Goal: Task Accomplishment & Management: Use online tool/utility

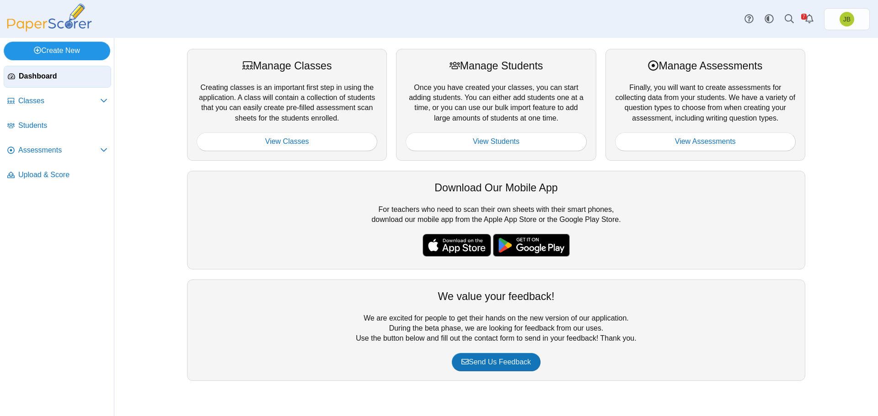
click at [47, 46] on link "Create New" at bounding box center [57, 51] width 107 height 18
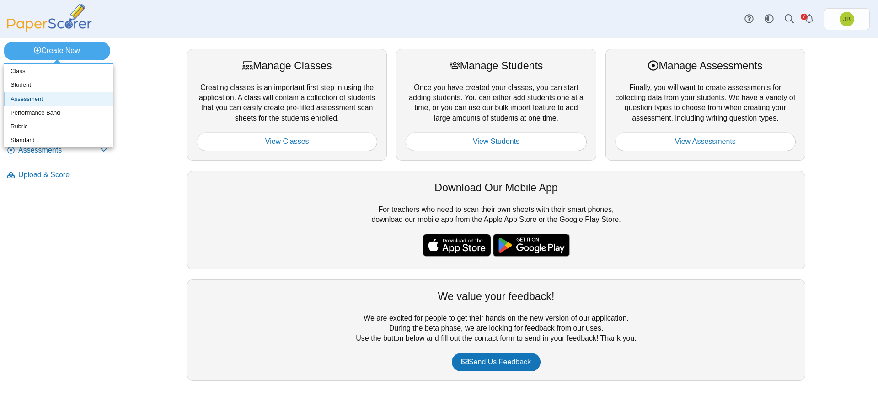
click at [38, 99] on link "Assessment" at bounding box center [59, 99] width 110 height 14
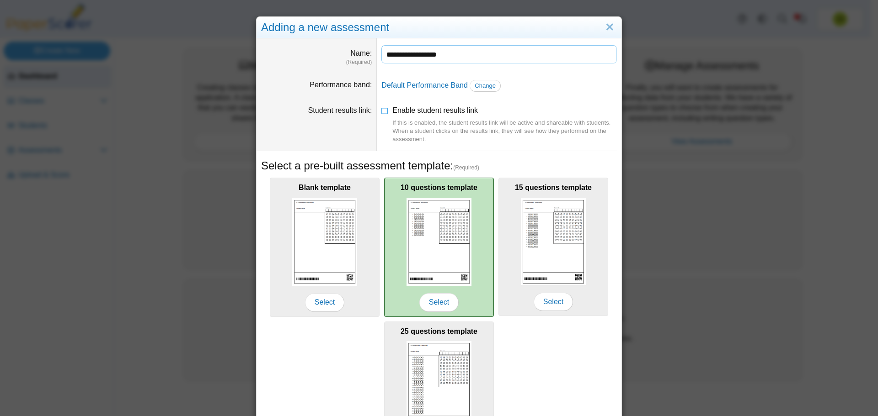
type input "**********"
click at [459, 282] on img at bounding box center [438, 242] width 65 height 88
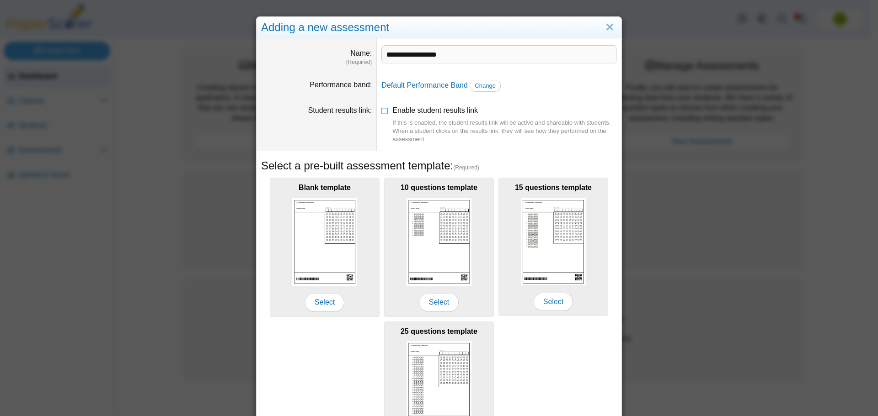
scroll to position [81, 0]
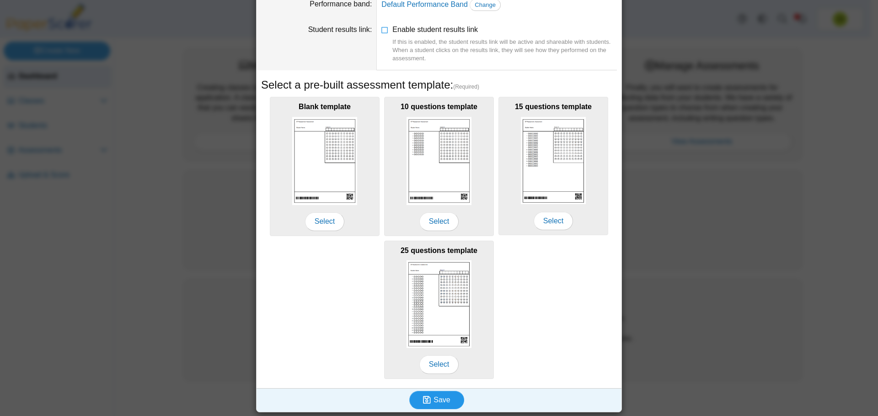
click at [446, 399] on button "Save" at bounding box center [436, 400] width 55 height 18
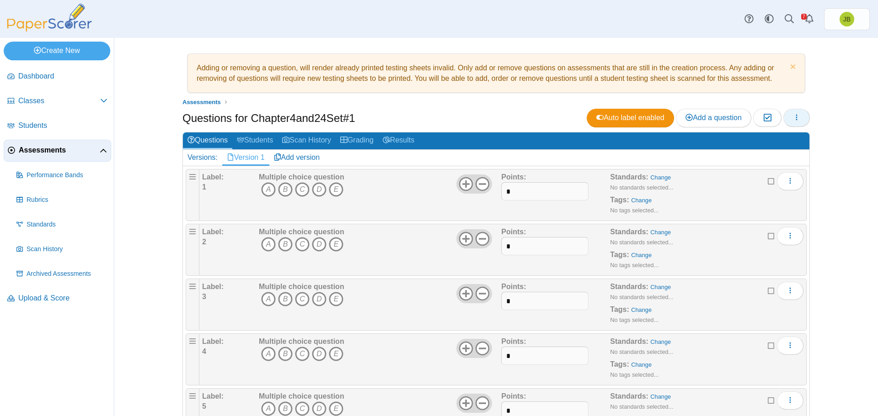
click at [795, 118] on icon "button" at bounding box center [796, 117] width 7 height 7
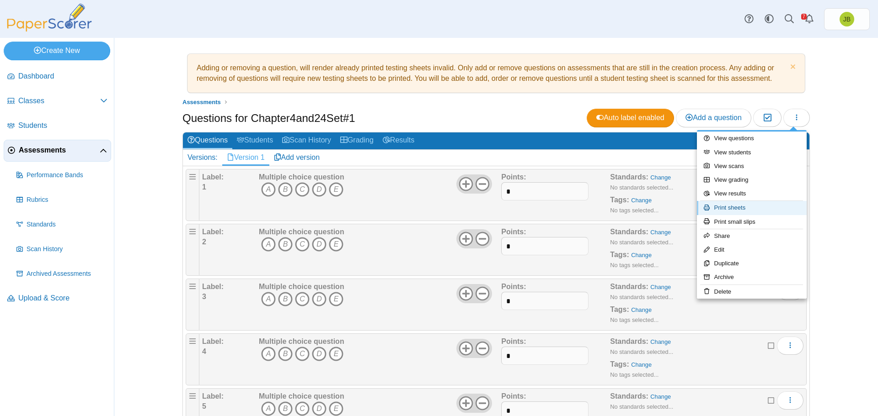
click at [737, 208] on link "Print sheets" at bounding box center [752, 208] width 110 height 14
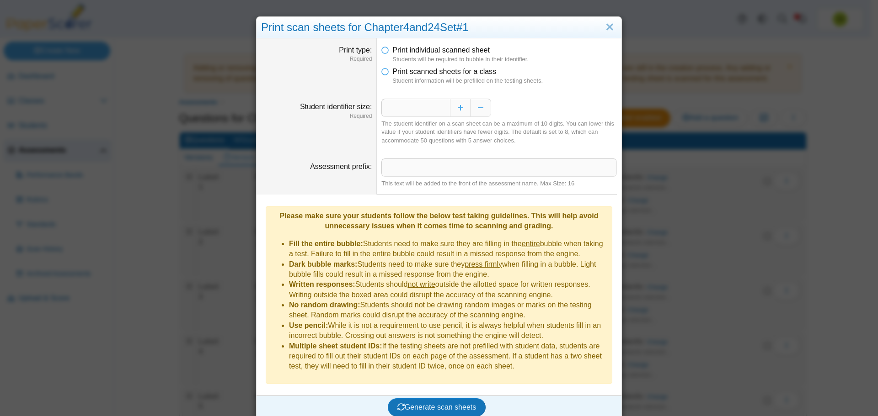
click at [385, 75] on li "Print scanned sheets for a class Student information will be prefilled on the t…" at bounding box center [498, 76] width 235 height 19
click at [382, 73] on icon at bounding box center [384, 70] width 7 height 6
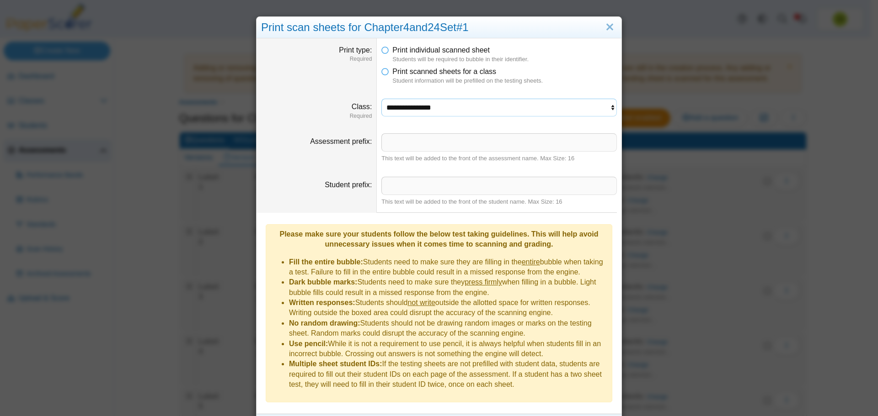
click at [479, 108] on select "**********" at bounding box center [498, 107] width 235 height 17
click at [381, 99] on select "**********" at bounding box center [498, 107] width 235 height 17
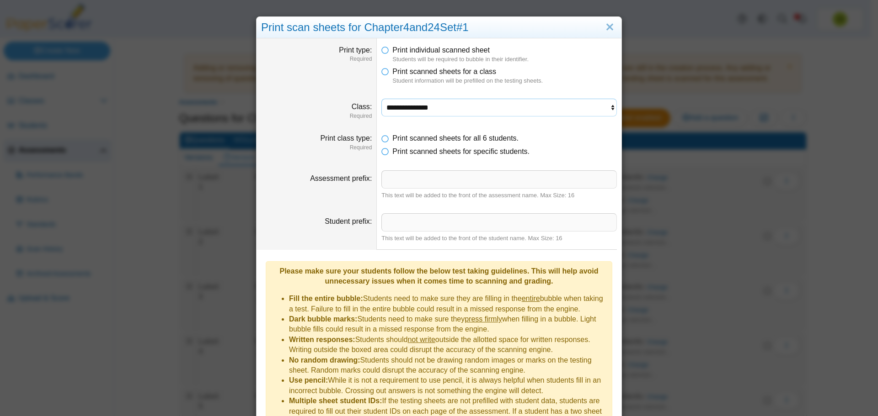
scroll to position [49, 0]
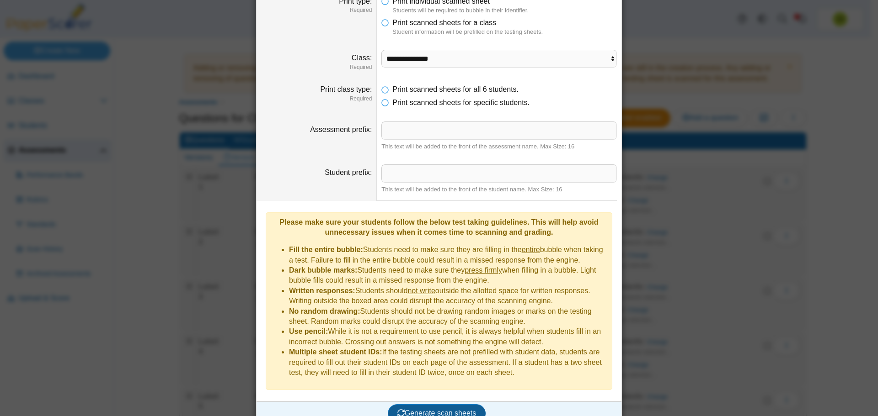
click at [417, 405] on button "Generate scan sheets" at bounding box center [437, 414] width 98 height 18
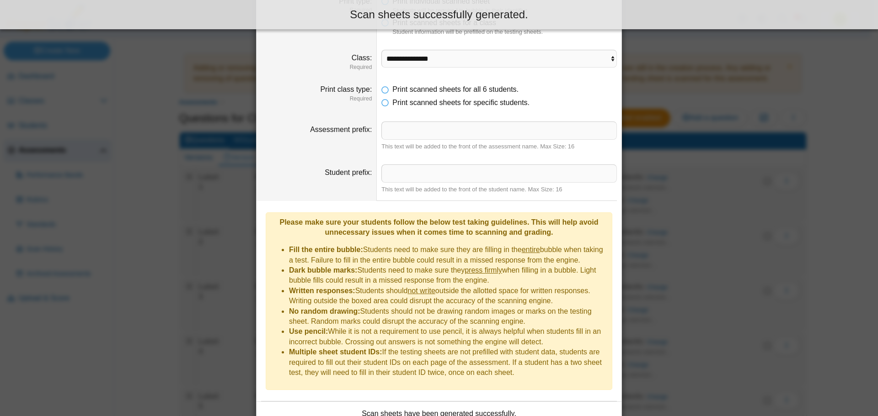
scroll to position [123, 0]
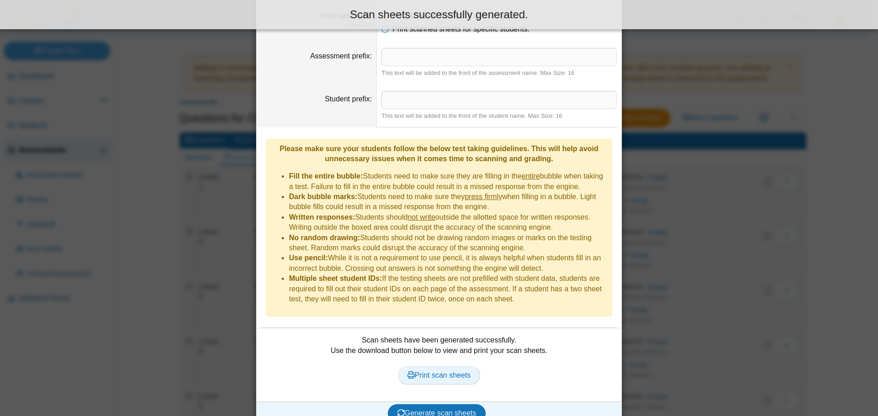
click at [452, 372] on span "Print scan sheets" at bounding box center [439, 376] width 64 height 8
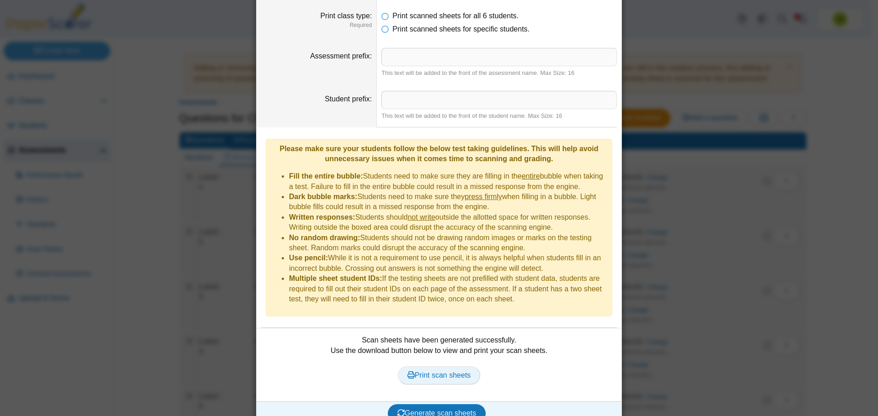
scroll to position [0, 0]
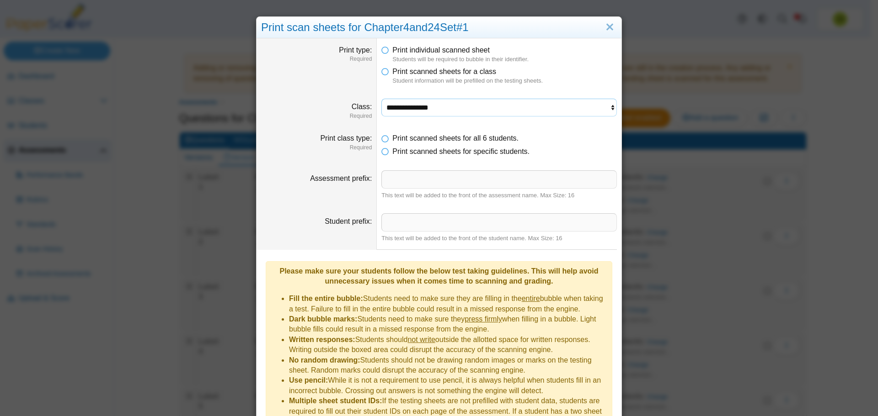
click at [416, 108] on select "**********" at bounding box center [498, 107] width 235 height 17
click at [381, 99] on select "**********" at bounding box center [498, 107] width 235 height 17
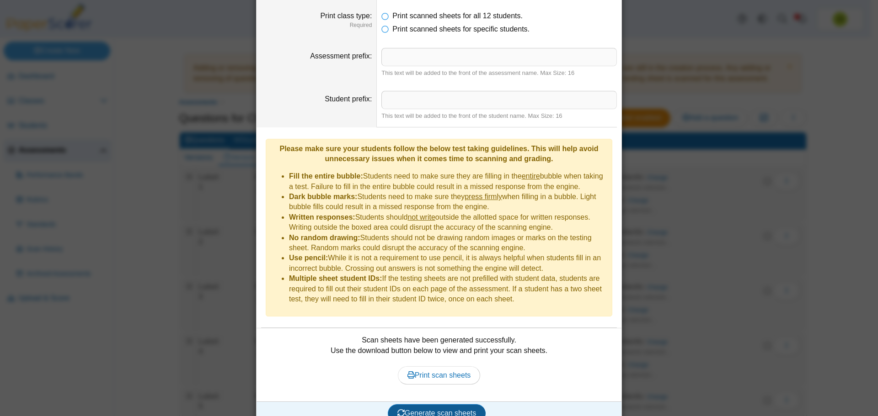
click at [434, 405] on button "Generate scan sheets" at bounding box center [437, 414] width 98 height 18
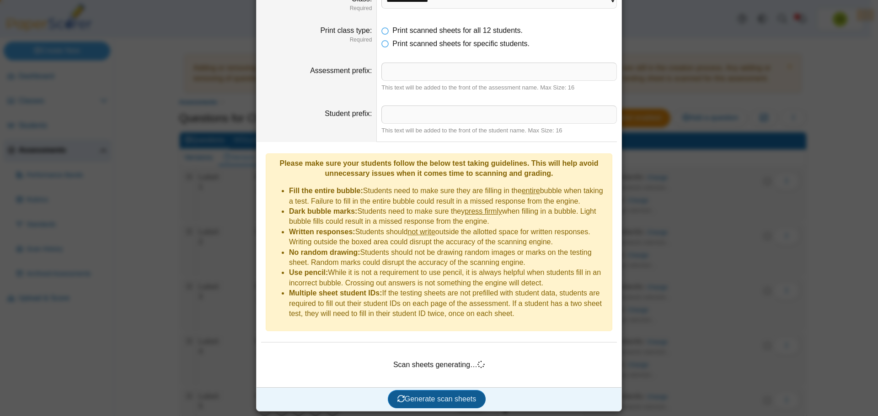
scroll to position [93, 0]
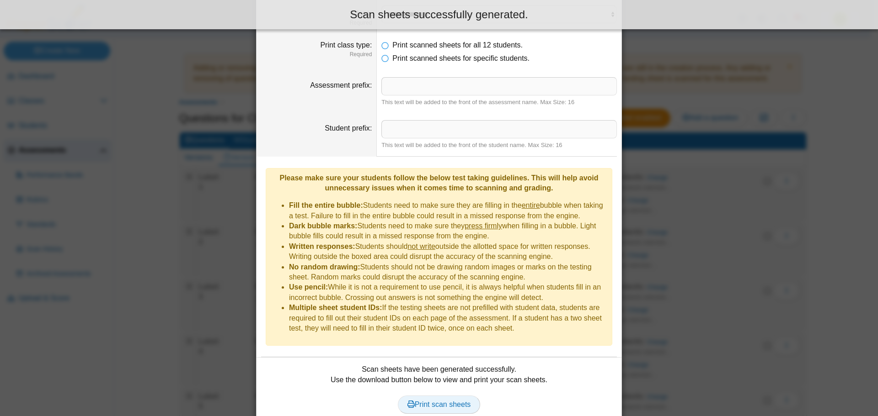
click at [435, 401] on span "Print scan sheets" at bounding box center [439, 405] width 64 height 8
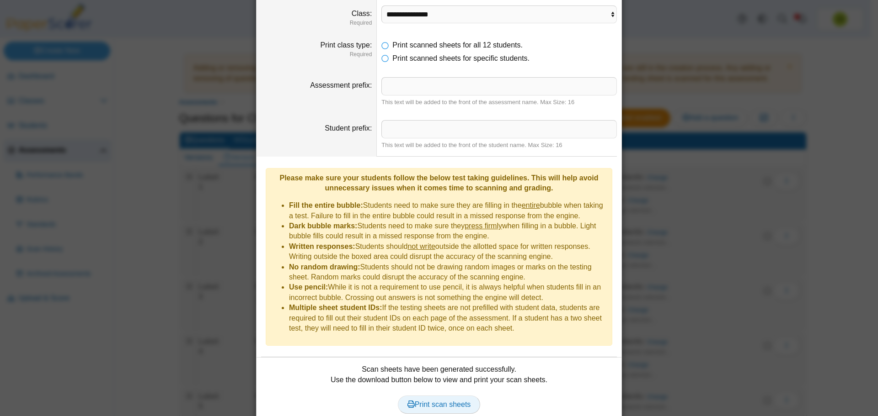
scroll to position [0, 0]
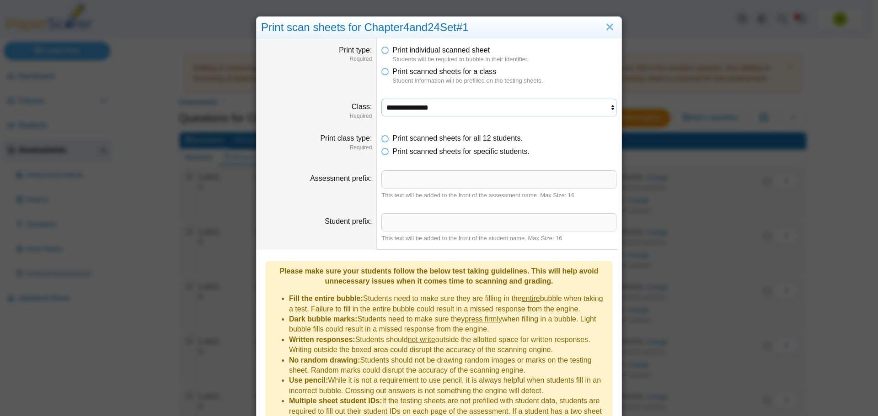
click at [425, 111] on select "**********" at bounding box center [498, 107] width 235 height 17
select select "**********"
click at [381, 99] on select "**********" at bounding box center [498, 107] width 235 height 17
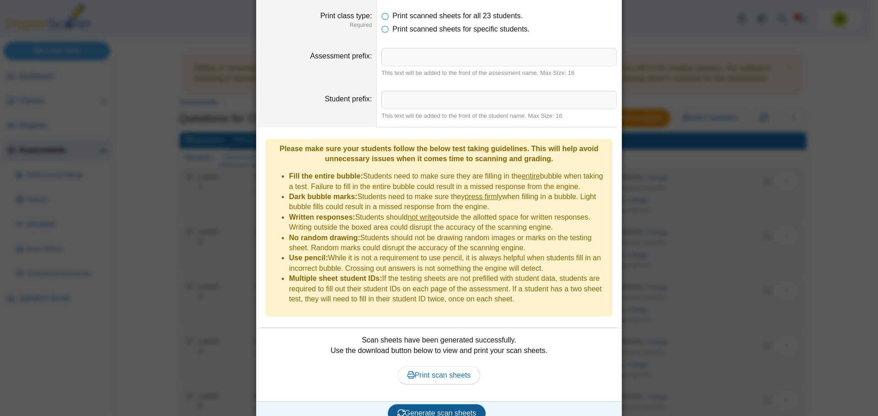
click at [448, 410] on span "Generate scan sheets" at bounding box center [436, 414] width 79 height 8
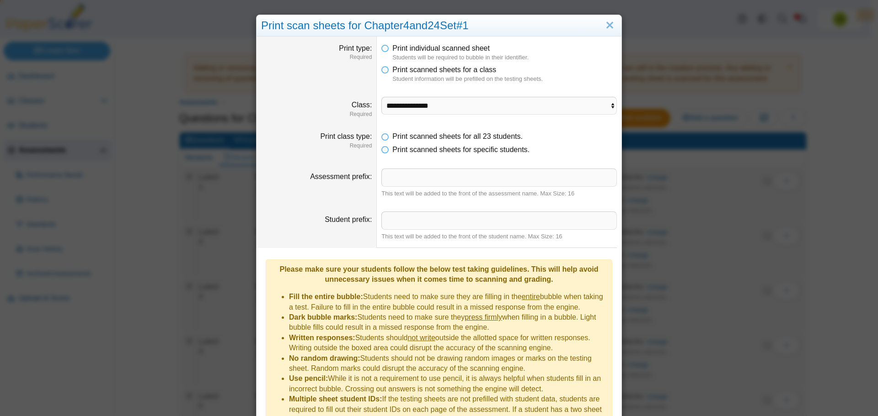
scroll to position [93, 0]
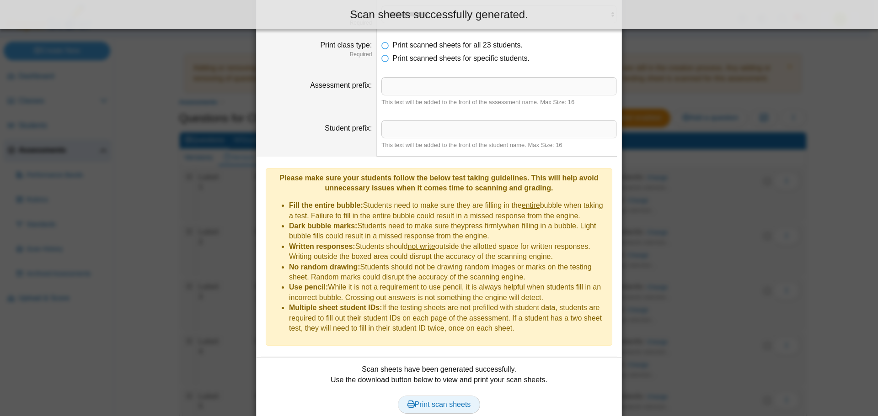
click at [448, 401] on span "Print scan sheets" at bounding box center [439, 405] width 64 height 8
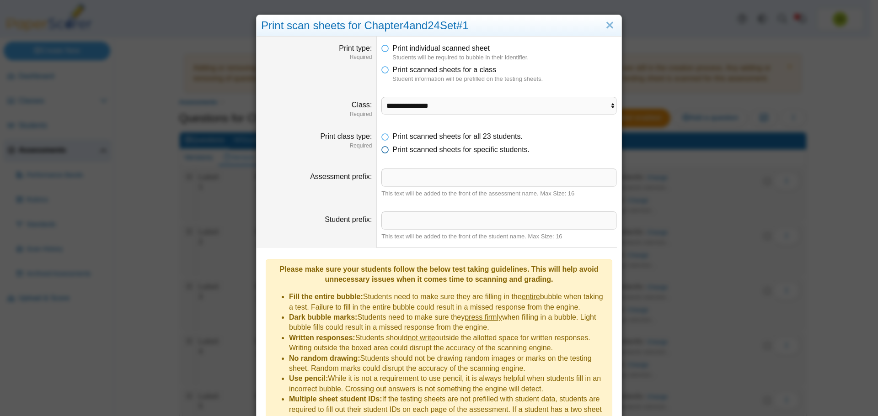
scroll to position [0, 0]
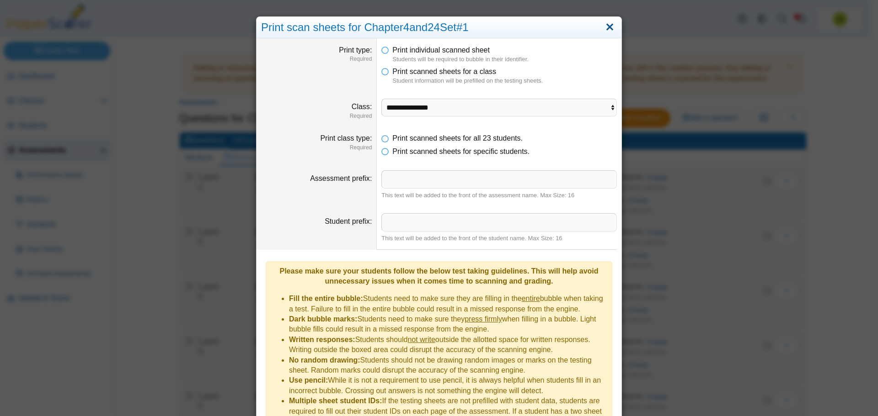
click at [608, 27] on link "Close" at bounding box center [609, 28] width 14 height 16
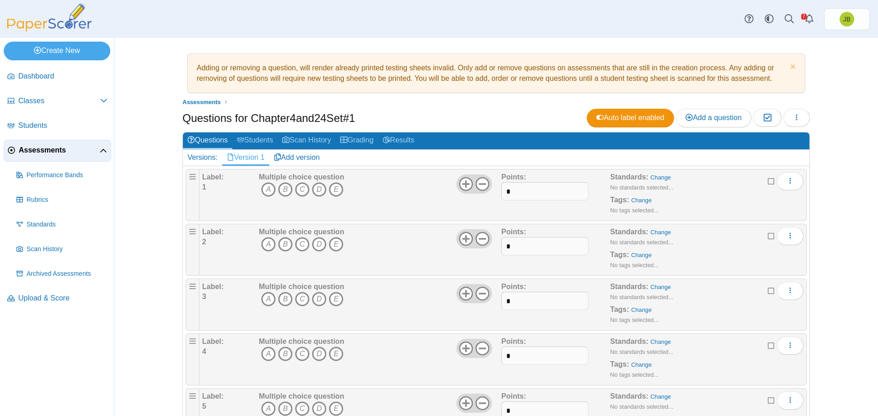
click at [32, 149] on span "Assessments" at bounding box center [59, 150] width 81 height 10
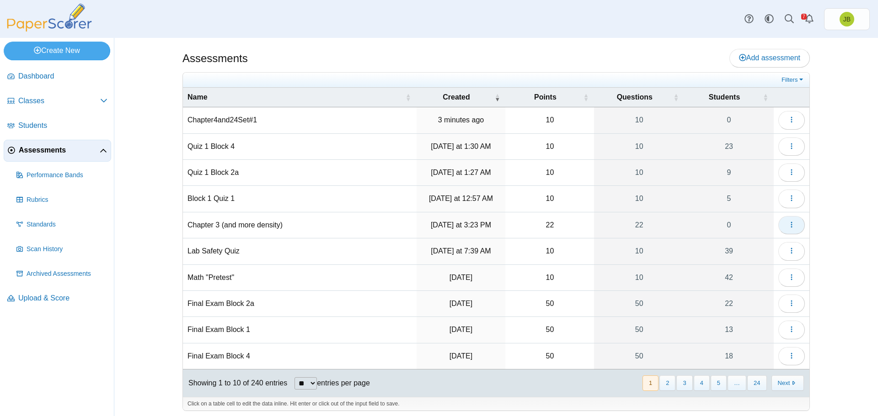
click at [788, 226] on icon "button" at bounding box center [791, 224] width 7 height 7
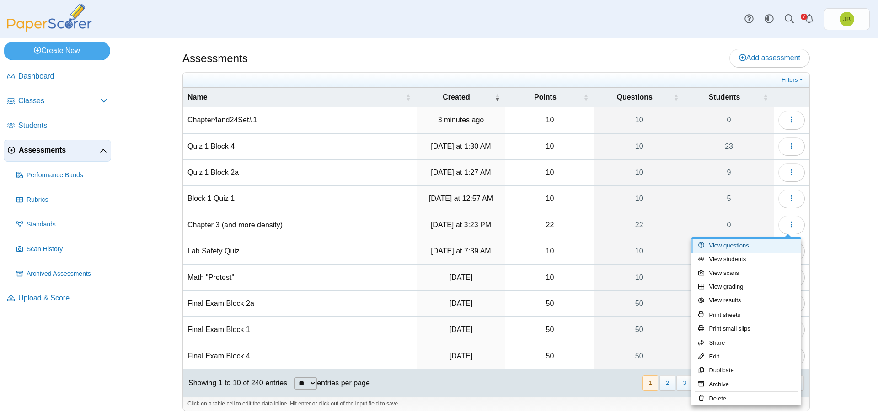
click at [737, 244] on link "View questions" at bounding box center [746, 246] width 110 height 14
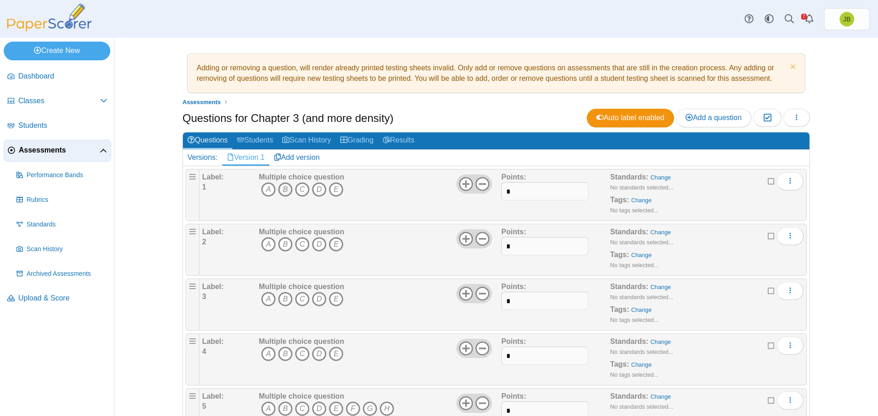
click at [282, 191] on icon "B" at bounding box center [285, 189] width 15 height 15
click at [336, 238] on icon "E" at bounding box center [336, 244] width 15 height 15
click at [315, 299] on icon "D" at bounding box center [319, 299] width 15 height 15
click at [269, 352] on icon "A" at bounding box center [268, 354] width 15 height 15
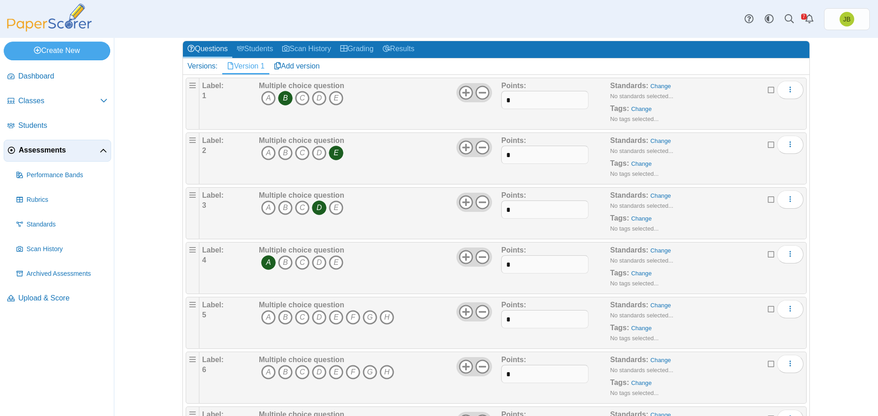
scroll to position [183, 0]
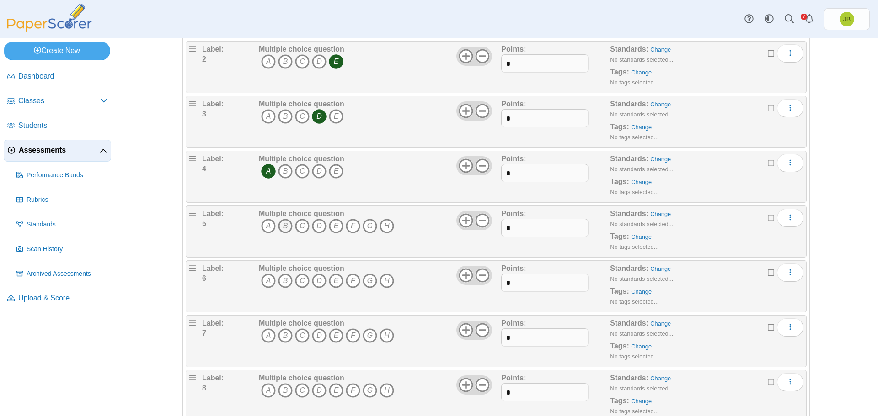
click at [282, 229] on icon "B" at bounding box center [285, 226] width 15 height 15
click at [314, 280] on icon "D" at bounding box center [319, 281] width 15 height 15
click at [334, 332] on icon "E" at bounding box center [336, 336] width 15 height 15
click at [301, 389] on icon "C" at bounding box center [302, 391] width 15 height 15
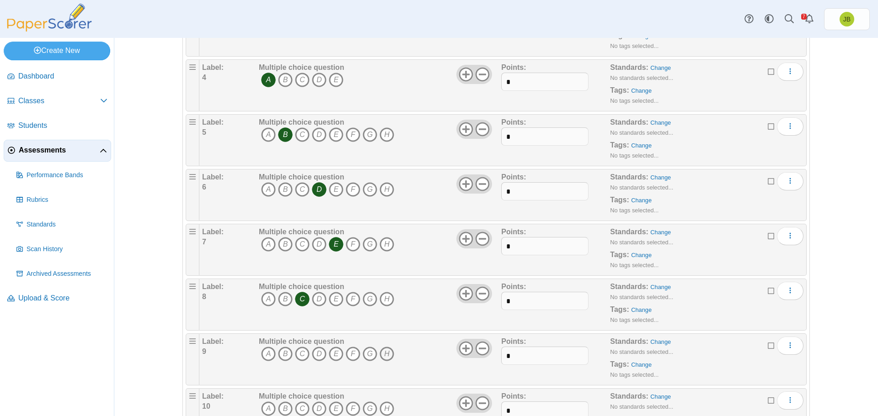
click at [384, 354] on icon "H" at bounding box center [386, 354] width 15 height 15
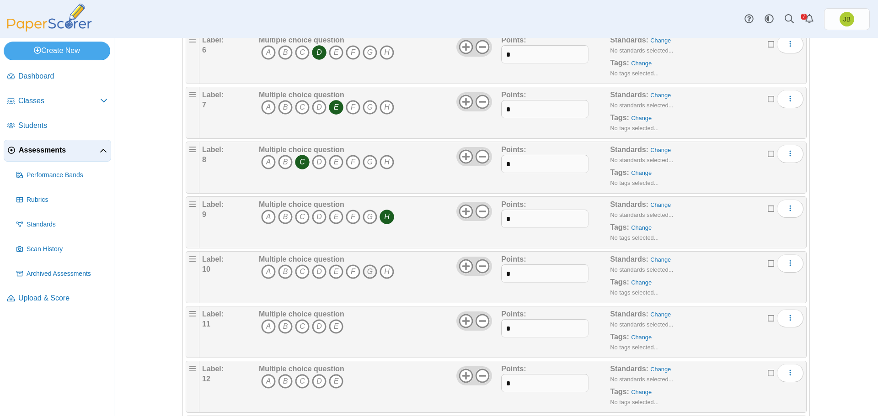
click at [368, 275] on icon "G" at bounding box center [369, 272] width 15 height 15
click at [262, 325] on icon "A" at bounding box center [268, 327] width 15 height 15
click at [282, 377] on icon "B" at bounding box center [285, 381] width 15 height 15
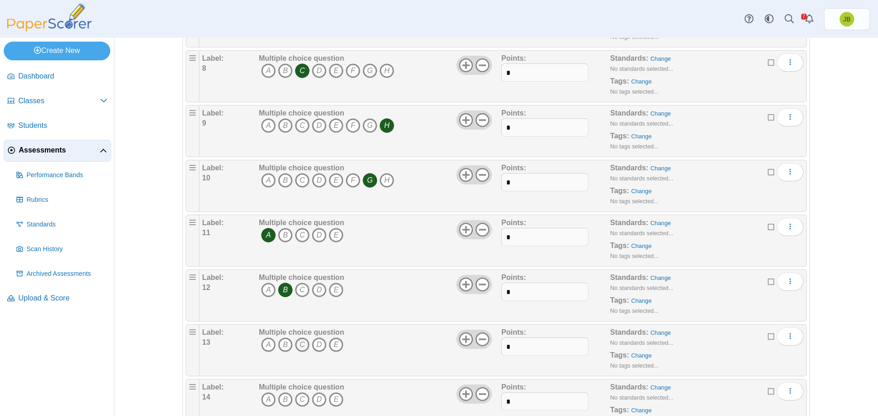
click at [297, 342] on icon "C" at bounding box center [302, 345] width 15 height 15
click at [281, 399] on icon "B" at bounding box center [285, 400] width 15 height 15
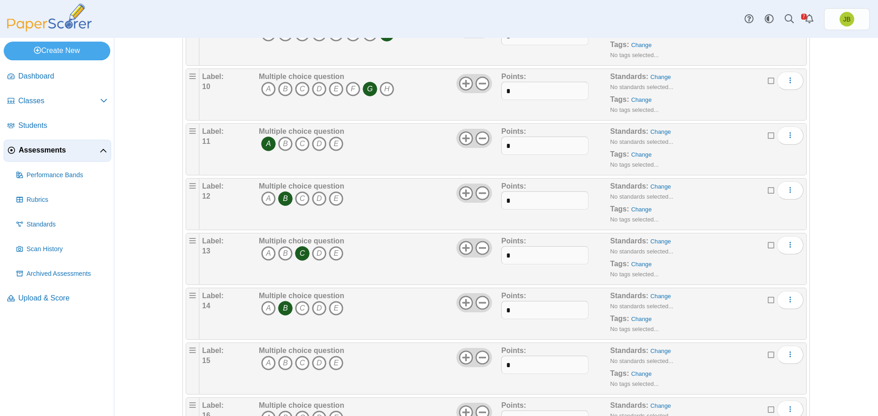
scroll to position [686, 0]
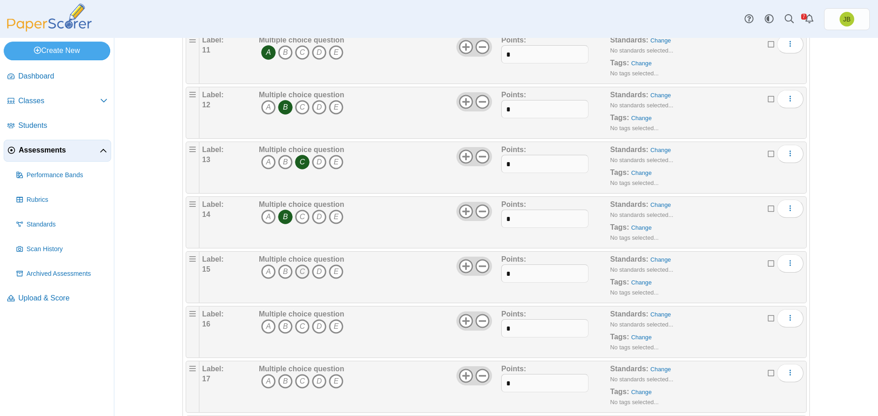
click at [300, 272] on icon "C" at bounding box center [302, 272] width 15 height 15
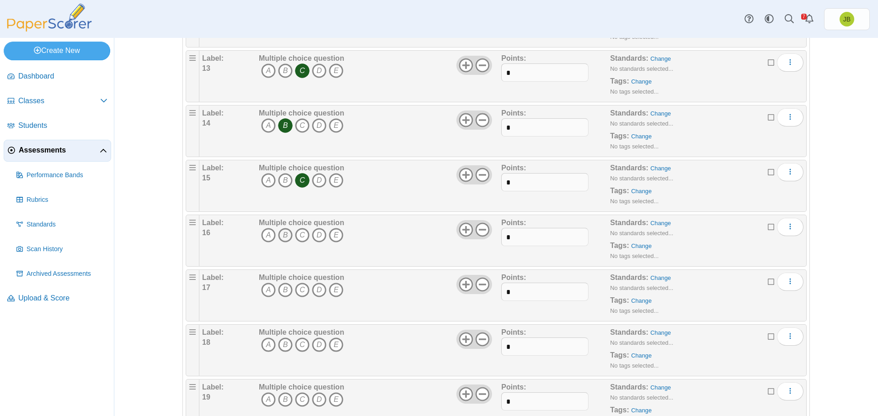
click at [280, 237] on icon "B" at bounding box center [285, 235] width 15 height 15
click at [282, 289] on icon "B" at bounding box center [285, 290] width 15 height 15
click at [265, 342] on icon "A" at bounding box center [268, 345] width 15 height 15
click at [283, 399] on icon "B" at bounding box center [285, 400] width 15 height 15
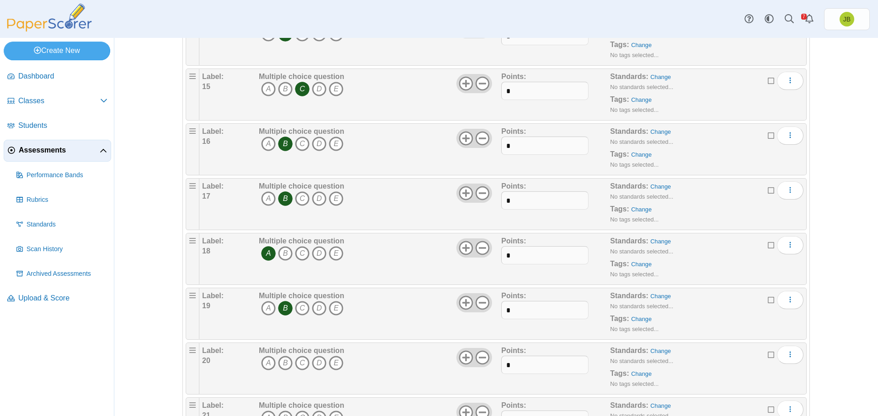
scroll to position [960, 0]
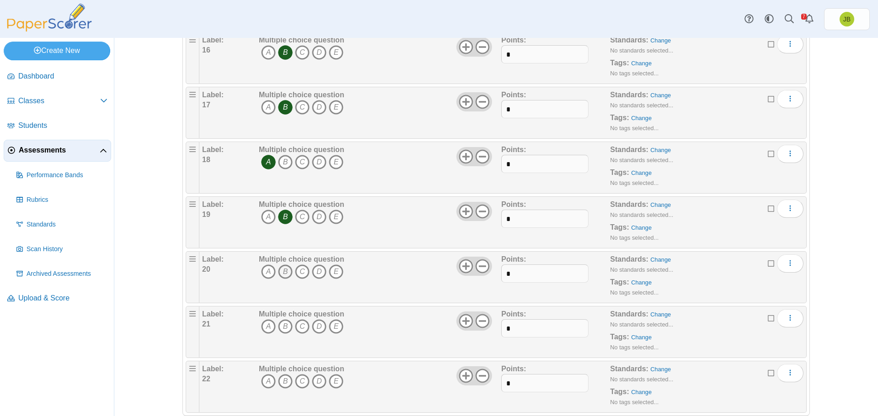
click at [284, 273] on icon "B" at bounding box center [285, 272] width 15 height 15
click at [266, 328] on icon "A" at bounding box center [268, 327] width 15 height 15
click at [279, 375] on icon "B" at bounding box center [285, 381] width 15 height 15
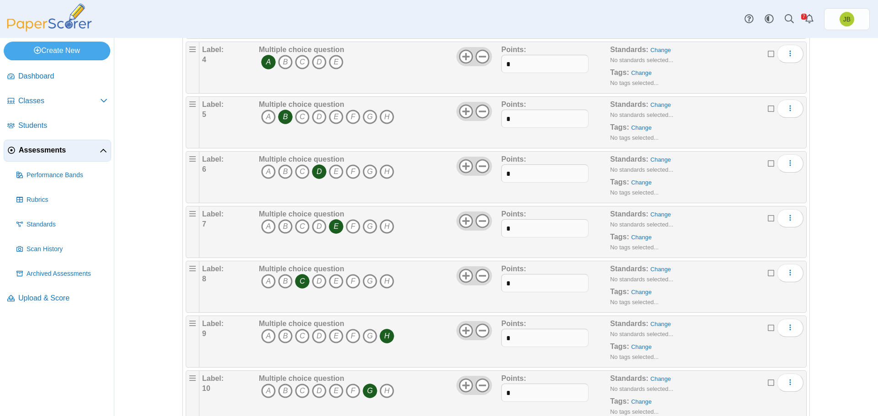
scroll to position [0, 0]
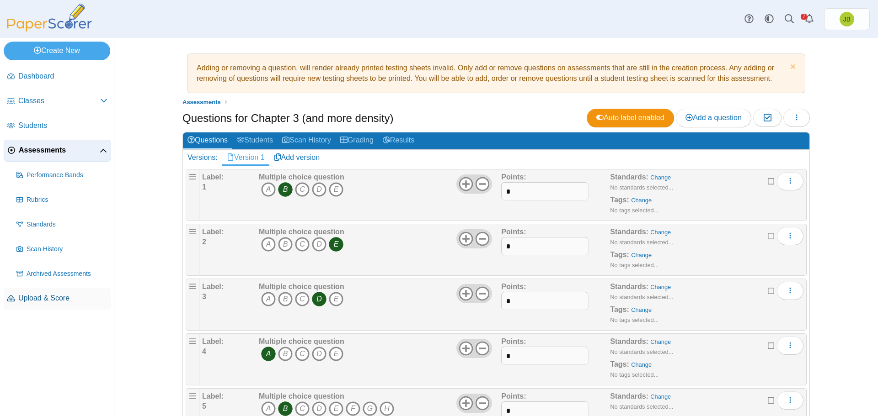
click at [50, 298] on span "Upload & Score" at bounding box center [62, 298] width 89 height 10
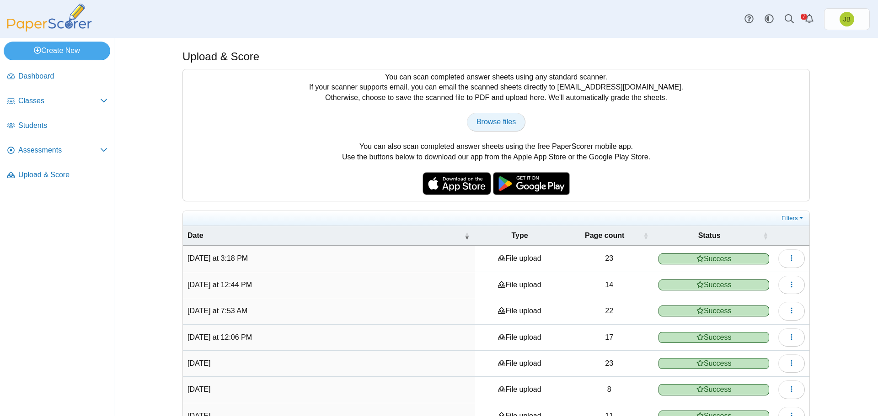
click at [500, 126] on span "Browse files" at bounding box center [495, 122] width 39 height 8
type input "**********"
click at [37, 153] on span "Assessments" at bounding box center [59, 150] width 82 height 10
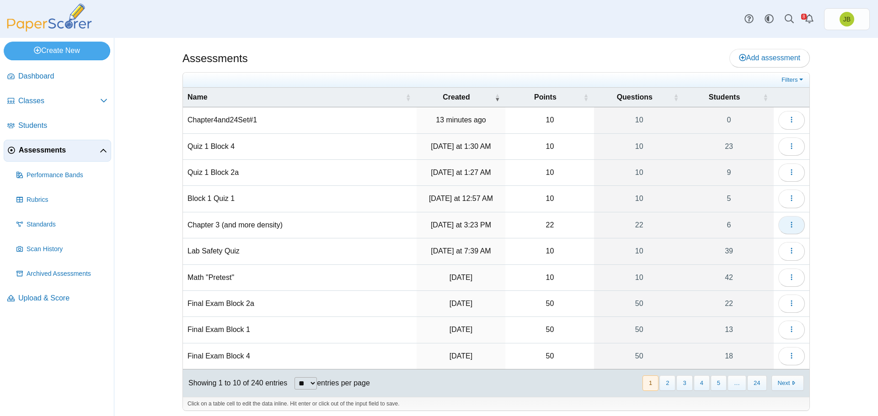
click at [793, 224] on button "button" at bounding box center [791, 225] width 27 height 18
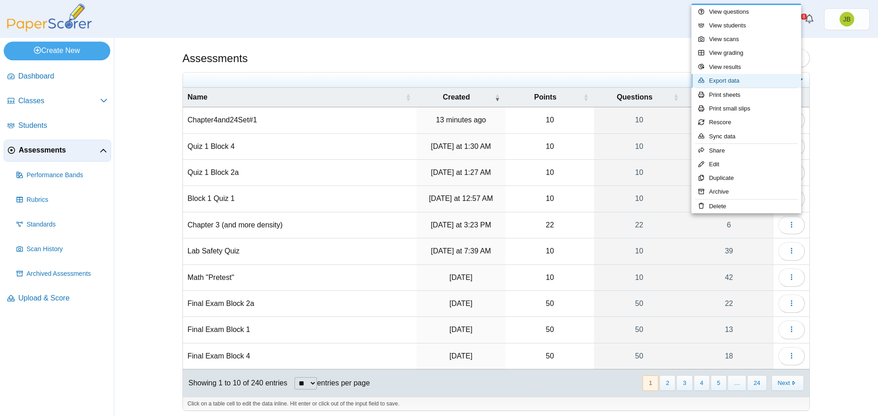
click at [714, 81] on link "Export data" at bounding box center [746, 81] width 110 height 14
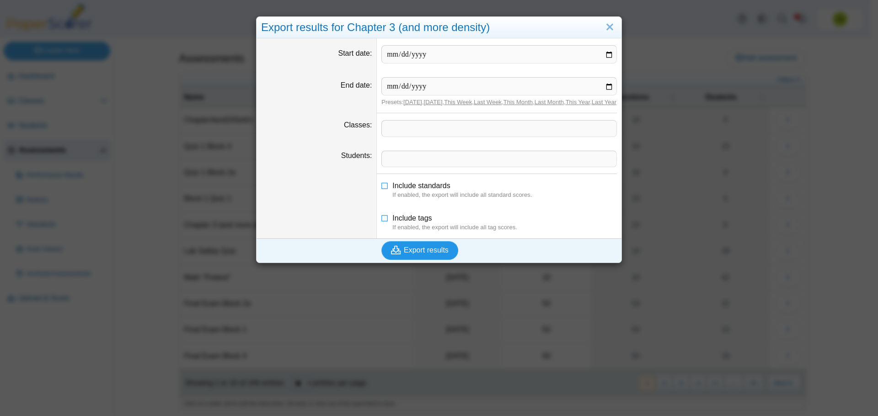
click at [425, 254] on span "Export results" at bounding box center [426, 250] width 45 height 8
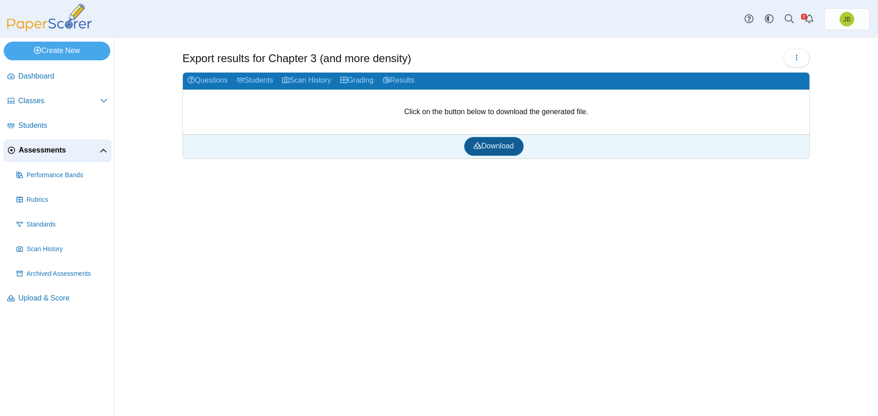
click at [499, 153] on link "Download" at bounding box center [493, 146] width 59 height 18
click at [723, 2] on div "Dashboard Classes Archived classes Students Assessments" at bounding box center [439, 19] width 878 height 38
click at [36, 299] on span "Upload & Score" at bounding box center [62, 298] width 89 height 10
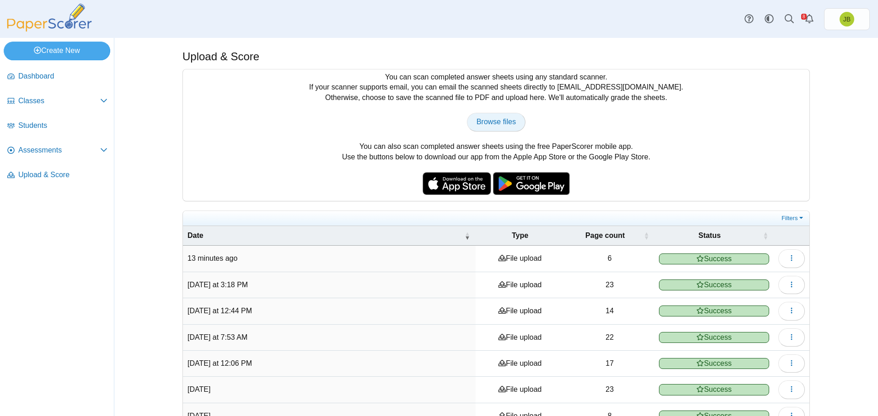
click at [507, 121] on span "Browse files" at bounding box center [495, 122] width 39 height 8
type input "**********"
click at [20, 174] on span "Upload & Score" at bounding box center [62, 175] width 89 height 10
click at [498, 125] on span "Browse files" at bounding box center [495, 122] width 39 height 8
type input "**********"
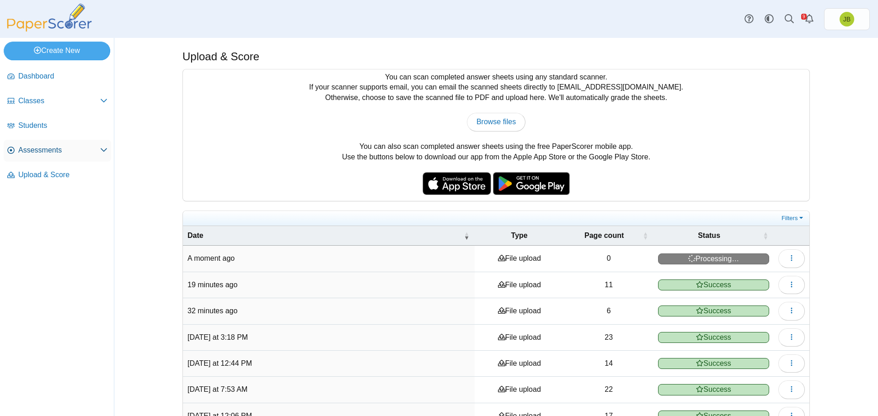
click at [62, 149] on span "Assessments" at bounding box center [59, 150] width 82 height 10
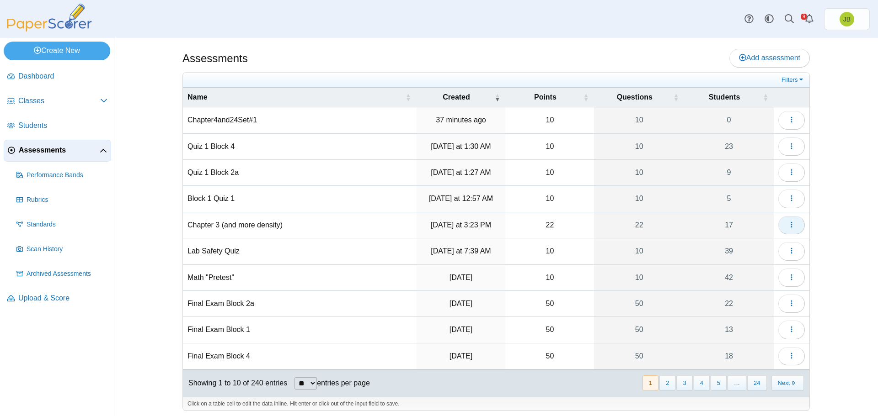
click at [788, 226] on icon "button" at bounding box center [791, 224] width 7 height 7
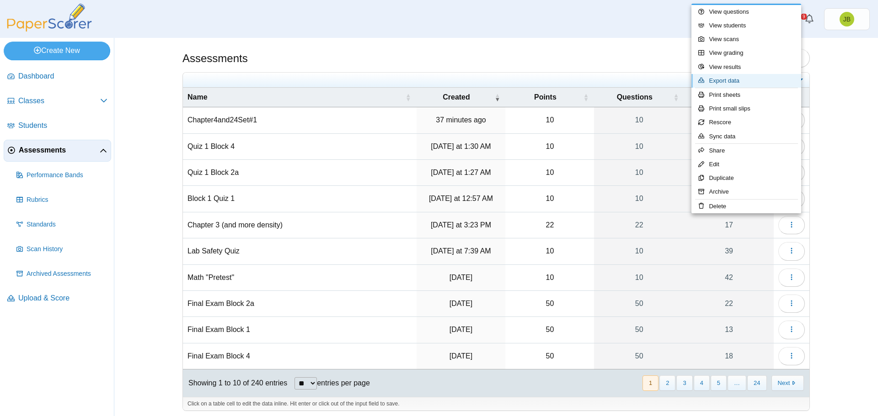
click at [729, 82] on link "Export data" at bounding box center [746, 81] width 110 height 14
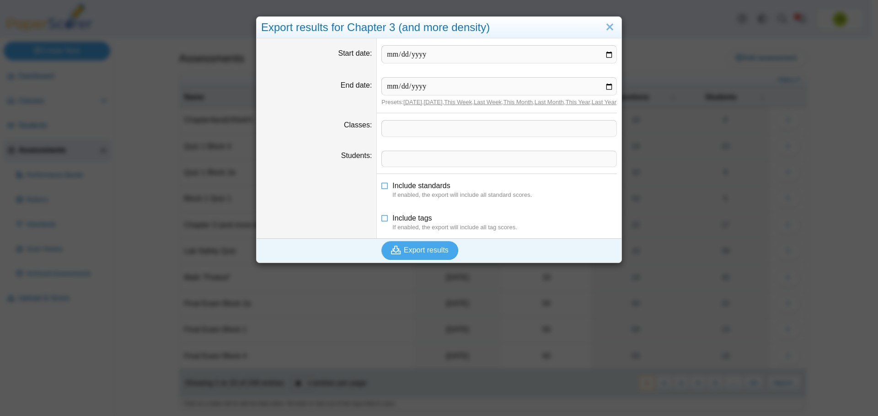
click at [410, 133] on span at bounding box center [499, 129] width 234 height 16
click at [412, 254] on span "Export results" at bounding box center [426, 250] width 45 height 8
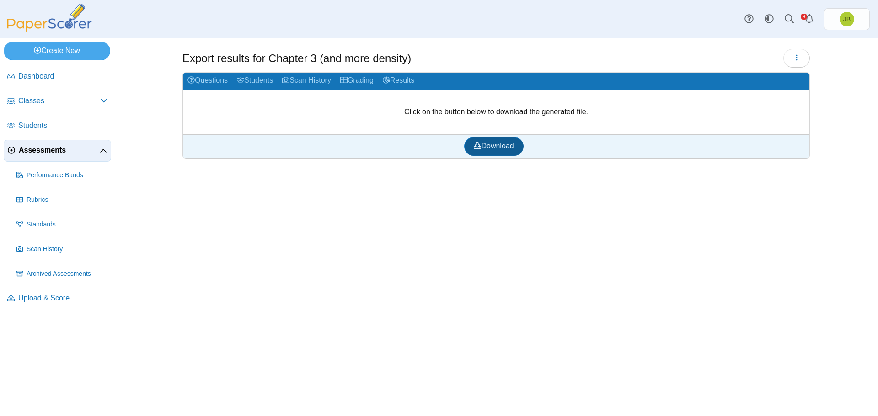
click at [493, 149] on span "Download" at bounding box center [494, 146] width 40 height 8
click at [56, 297] on span "Upload & Score" at bounding box center [62, 298] width 89 height 10
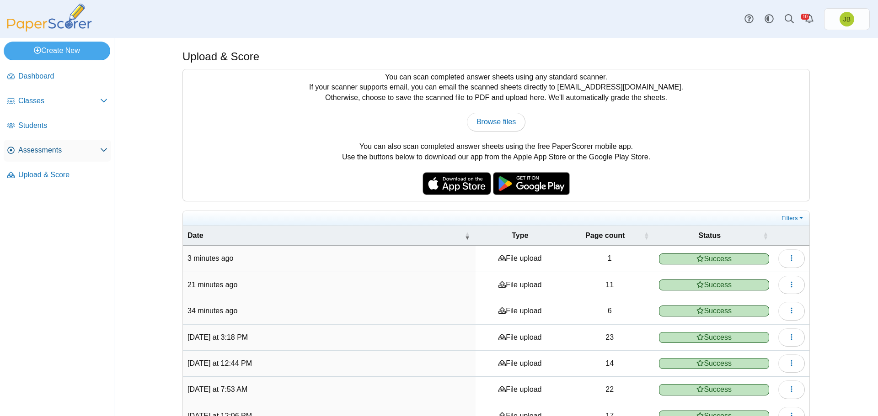
click at [59, 149] on span "Assessments" at bounding box center [59, 150] width 82 height 10
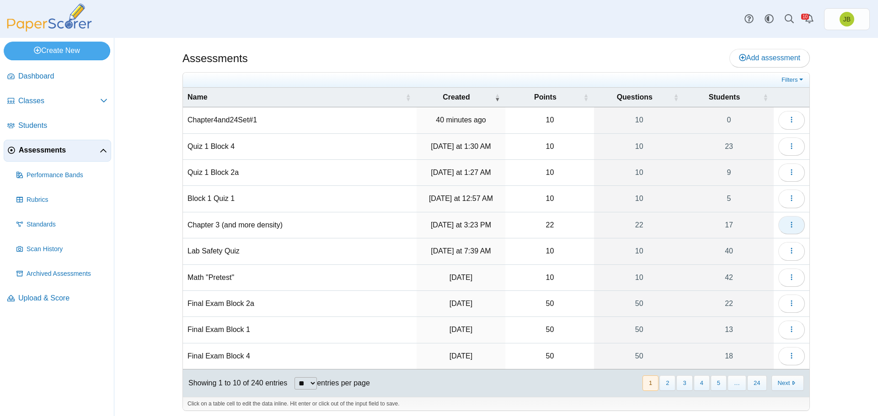
click at [793, 228] on button "button" at bounding box center [791, 225] width 27 height 18
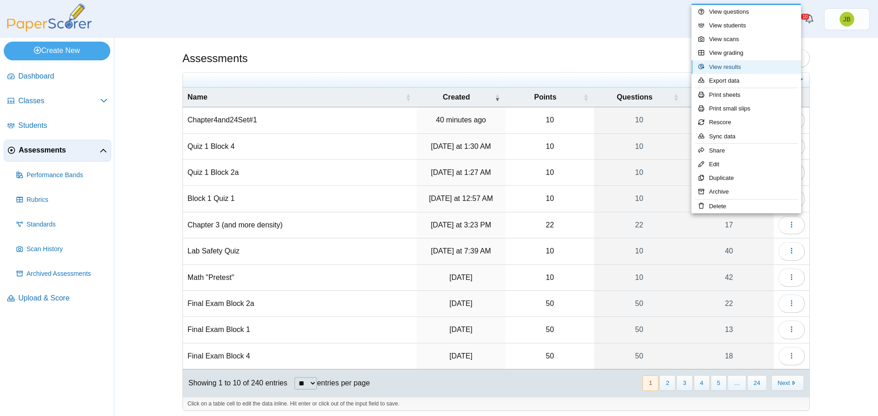
click at [716, 68] on link "View results" at bounding box center [746, 67] width 110 height 14
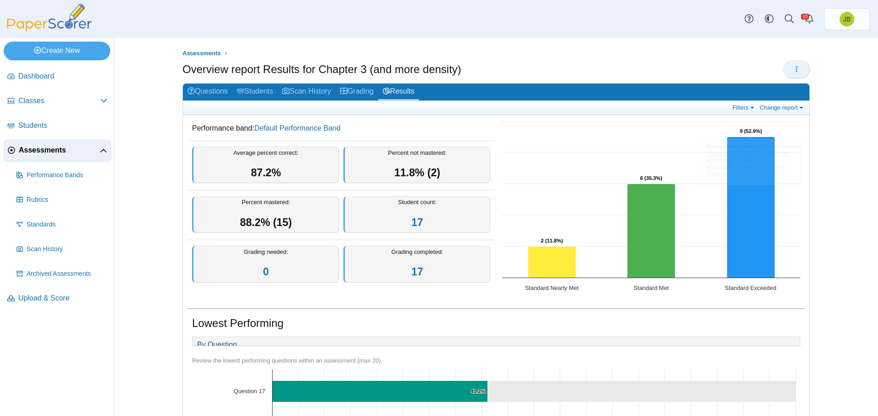
click at [799, 69] on button "button" at bounding box center [796, 69] width 27 height 18
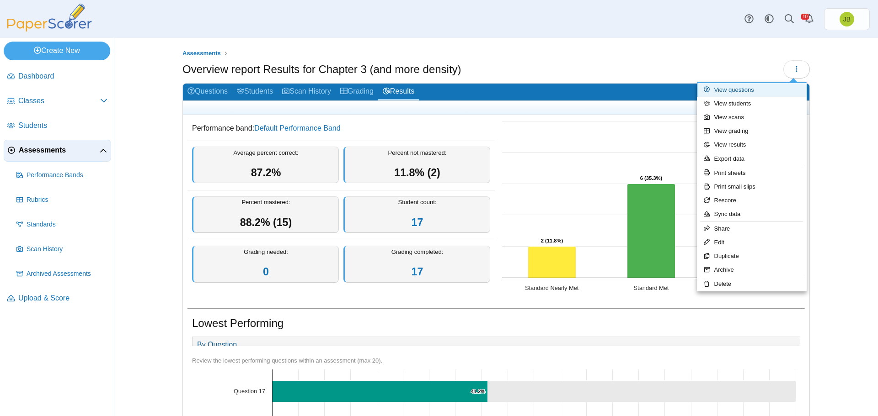
click at [746, 91] on link "View questions" at bounding box center [752, 90] width 110 height 14
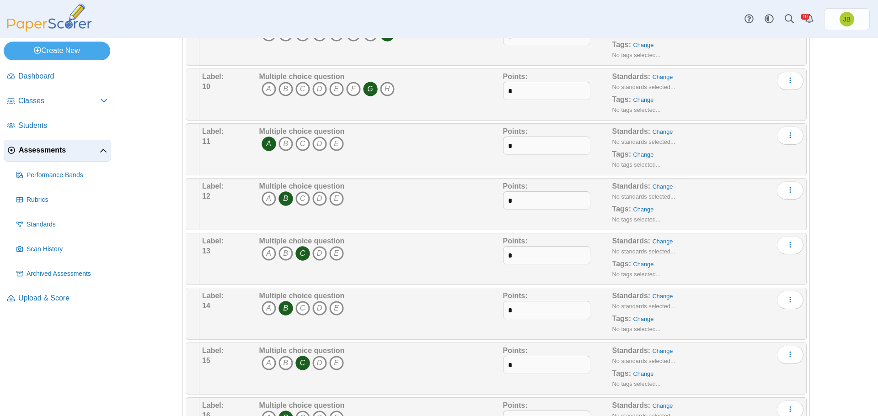
scroll to position [914, 0]
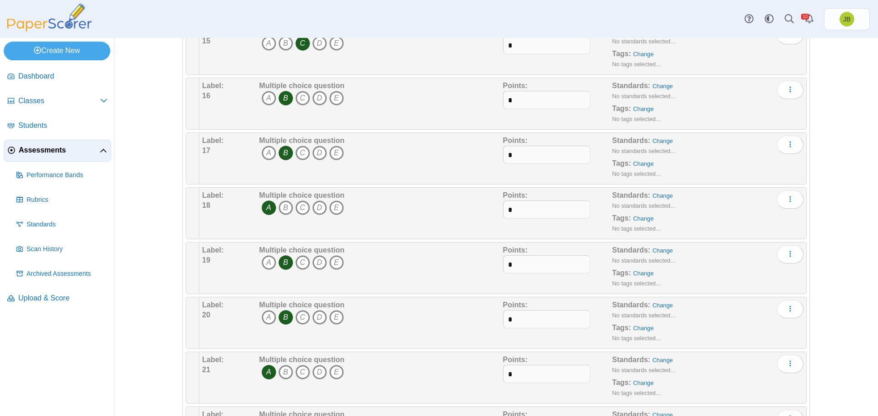
drag, startPoint x: 46, startPoint y: 150, endPoint x: 55, endPoint y: 149, distance: 9.6
click at [46, 150] on span "Assessments" at bounding box center [59, 150] width 81 height 10
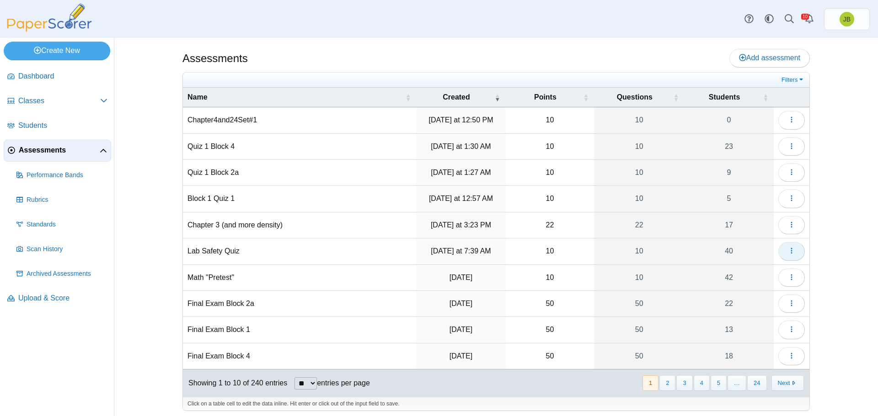
click at [791, 253] on icon "button" at bounding box center [791, 250] width 7 height 7
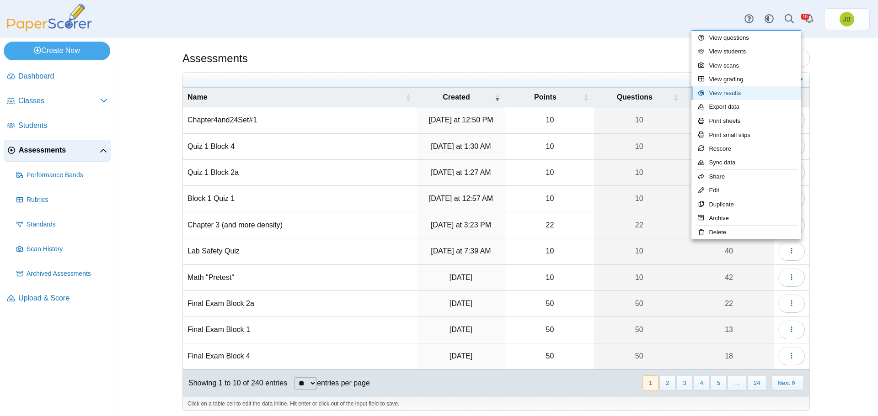
click at [714, 94] on link "View results" at bounding box center [746, 93] width 110 height 14
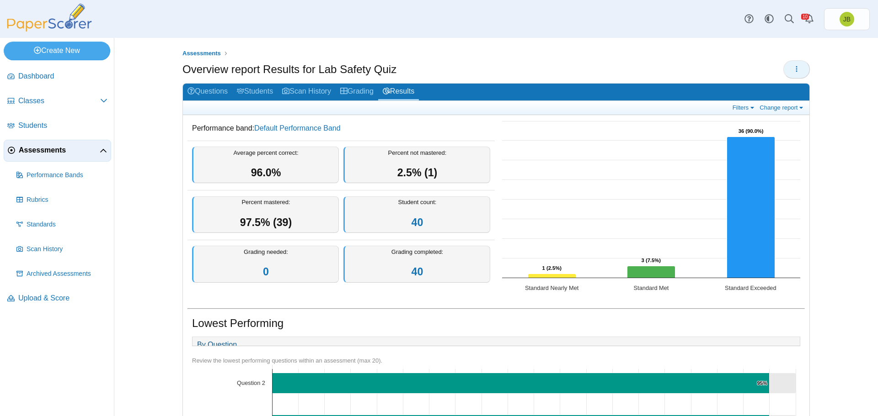
click at [796, 66] on icon "button" at bounding box center [796, 68] width 7 height 7
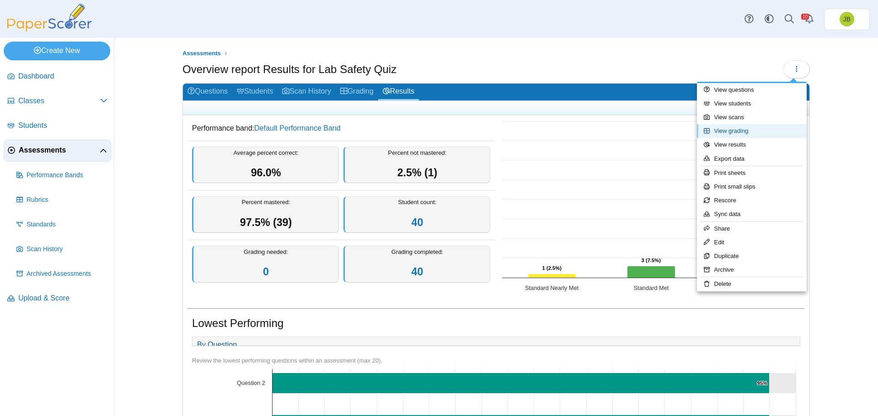
click at [736, 134] on link "View grading" at bounding box center [752, 131] width 110 height 14
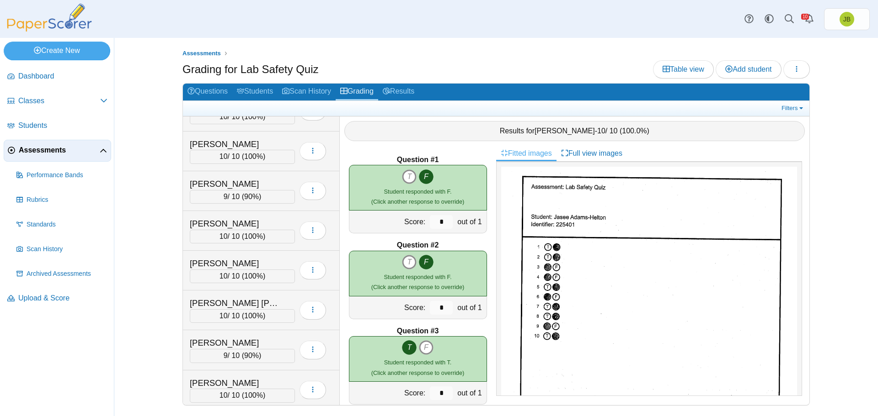
scroll to position [549, 0]
